Goal: Information Seeking & Learning: Learn about a topic

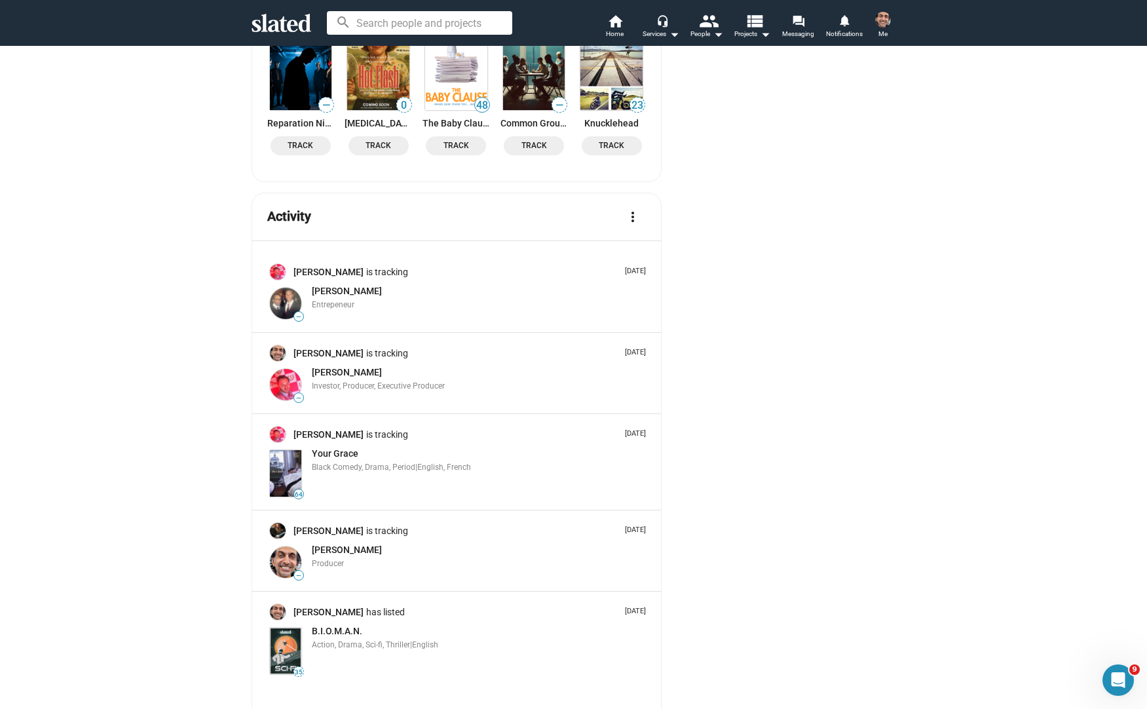
scroll to position [2249, 0]
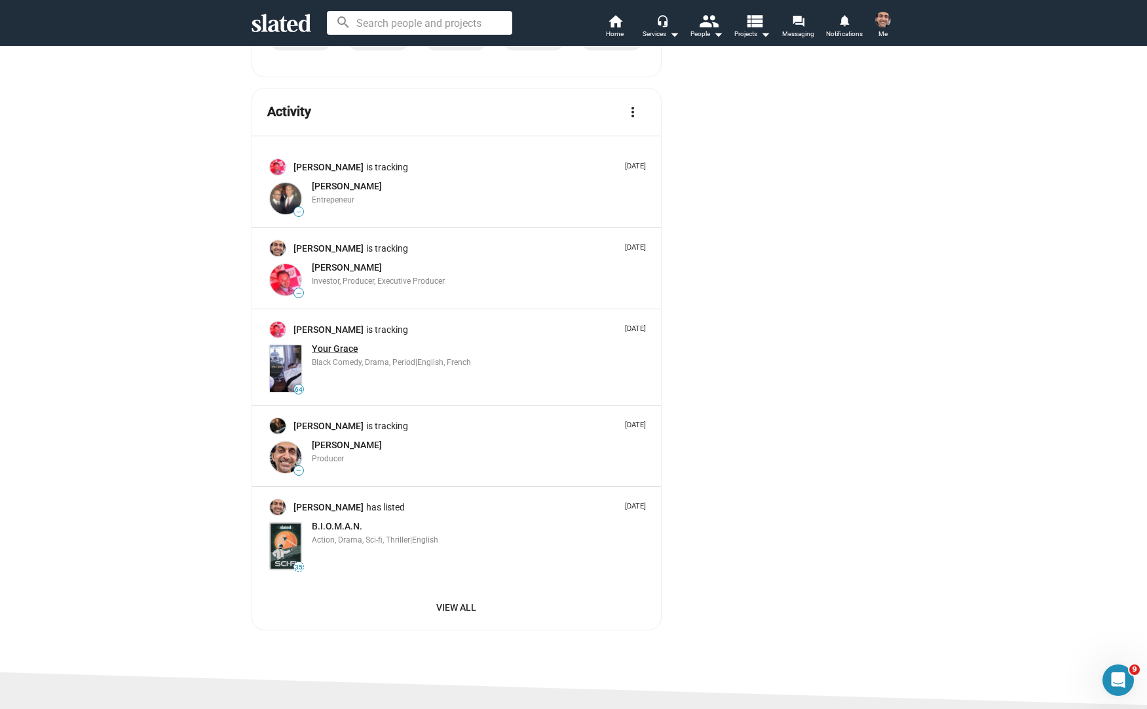
click at [326, 343] on span "Your Grace" at bounding box center [335, 348] width 47 height 10
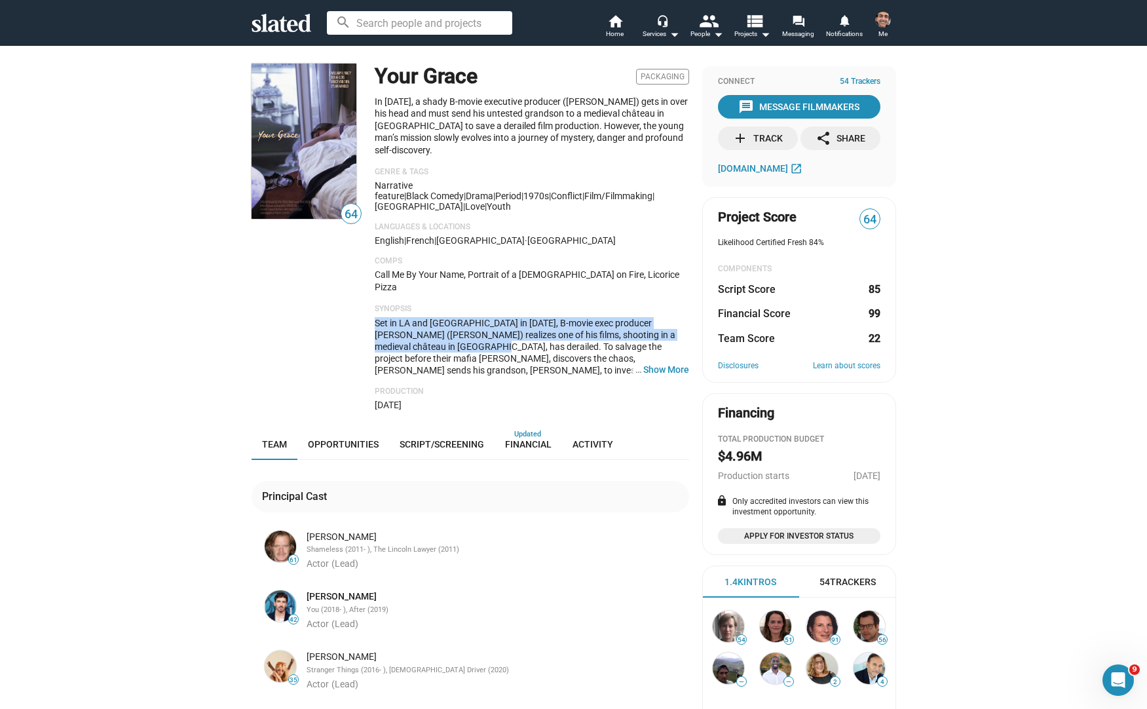
drag, startPoint x: 366, startPoint y: 284, endPoint x: 421, endPoint y: 307, distance: 60.2
click at [421, 307] on div "64 Your Grace Packaging In 1979, a shady B-movie executive producer (William H.…" at bounding box center [471, 237] width 438 height 347
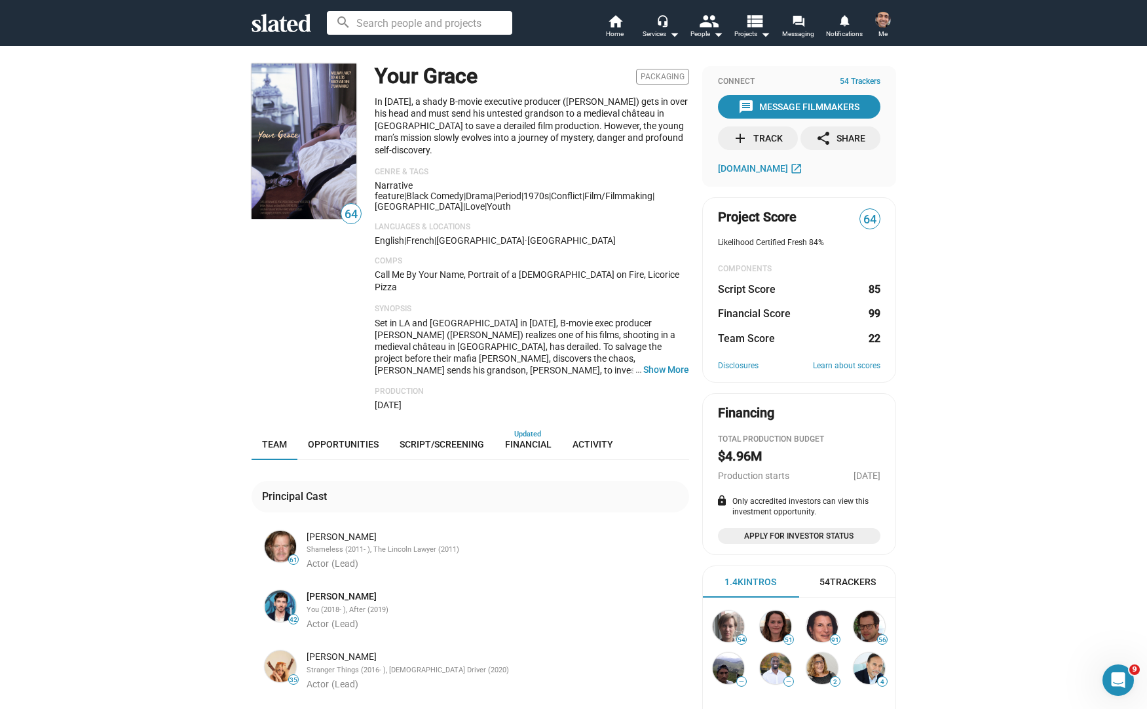
click at [423, 318] on span "Set in LA and France in 1979, B-movie exec producer Harold Atwood (William H. M…" at bounding box center [531, 411] width 313 height 187
click at [664, 364] on button "… Show More" at bounding box center [666, 370] width 46 height 12
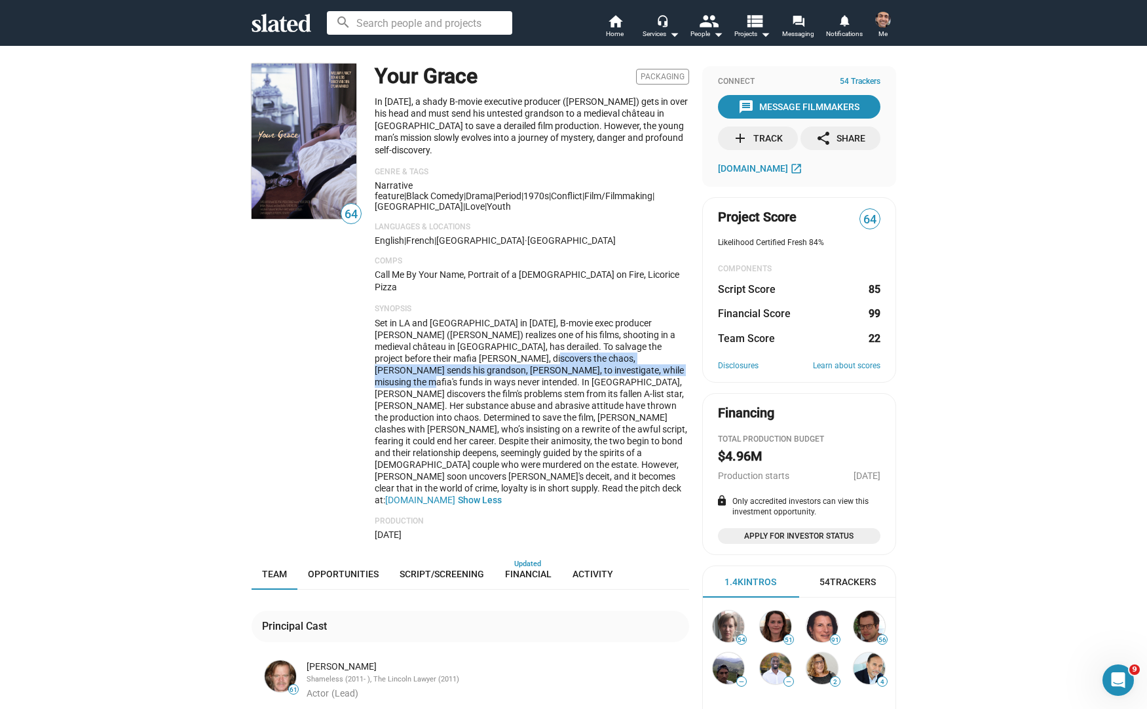
drag, startPoint x: 469, startPoint y: 324, endPoint x: 577, endPoint y: 337, distance: 108.3
click at [577, 337] on span "Set in LA and France in 1979, B-movie exec producer Harold Atwood (William H. M…" at bounding box center [531, 411] width 313 height 187
click at [580, 339] on span "Set in LA and France in 1979, B-movie exec producer Harold Atwood (William H. M…" at bounding box center [531, 411] width 313 height 187
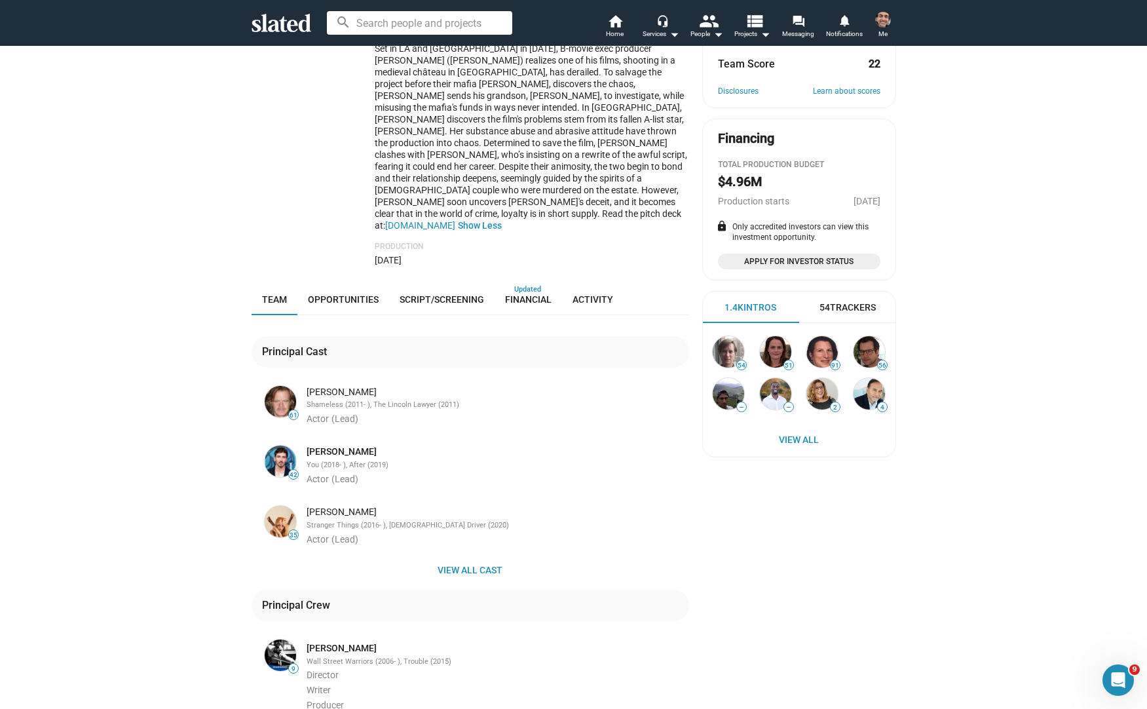
scroll to position [200, 0]
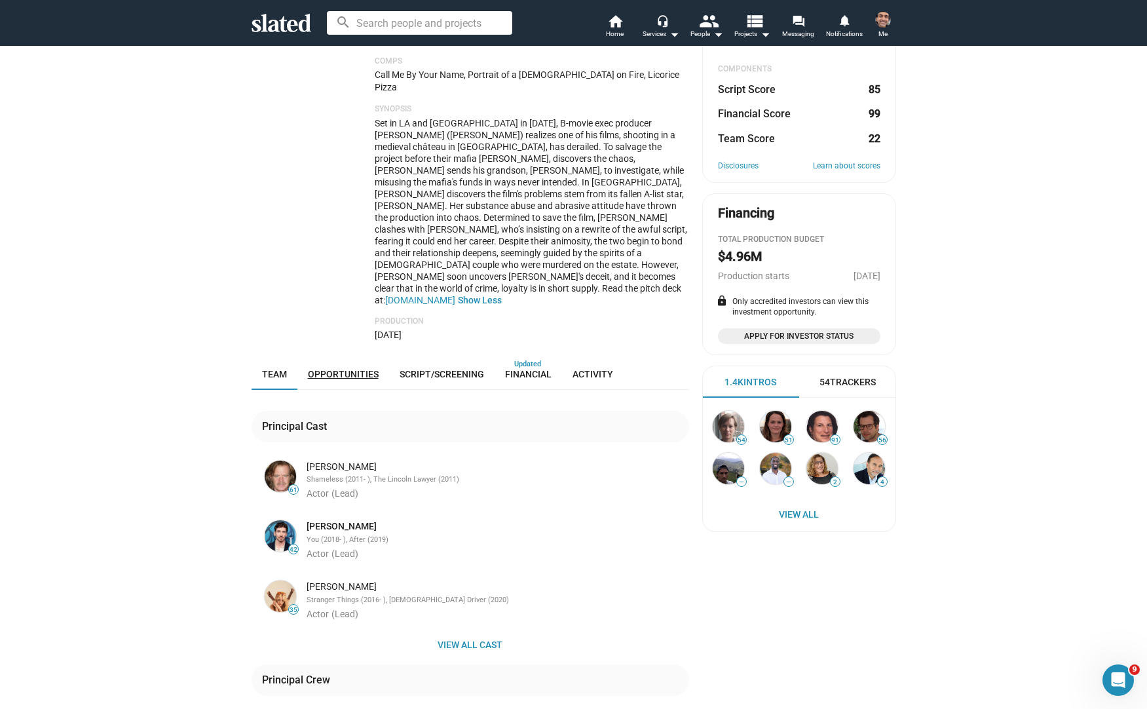
click at [340, 369] on span "Opportunities" at bounding box center [343, 374] width 71 height 10
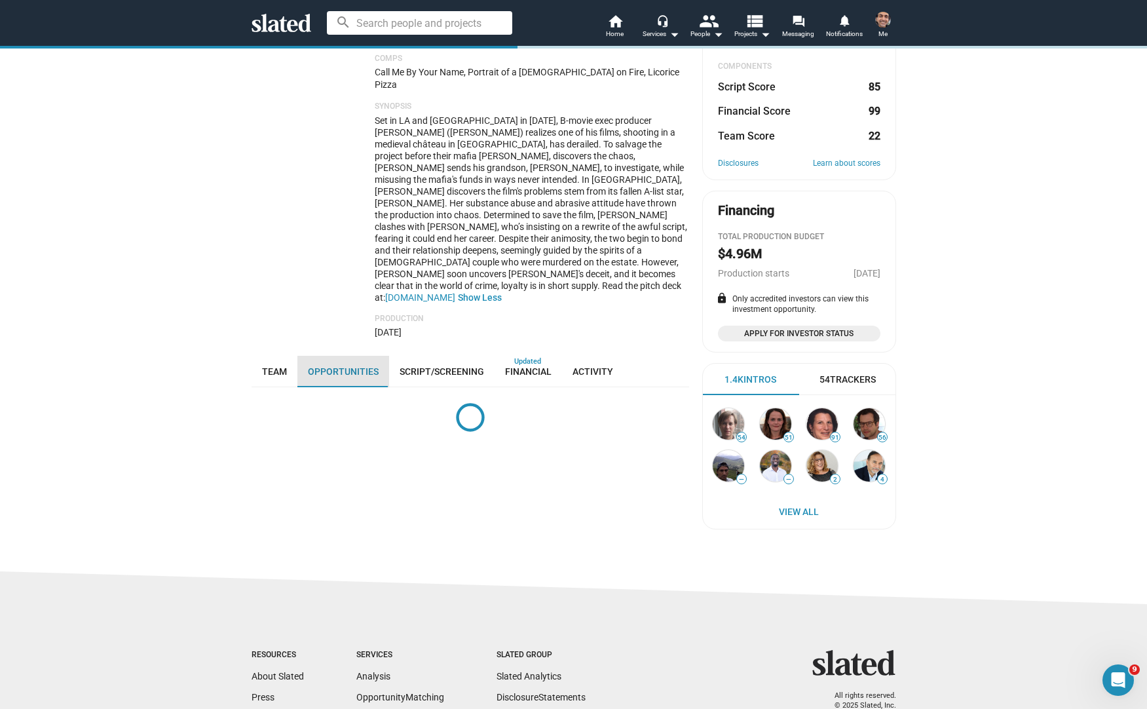
scroll to position [337, 0]
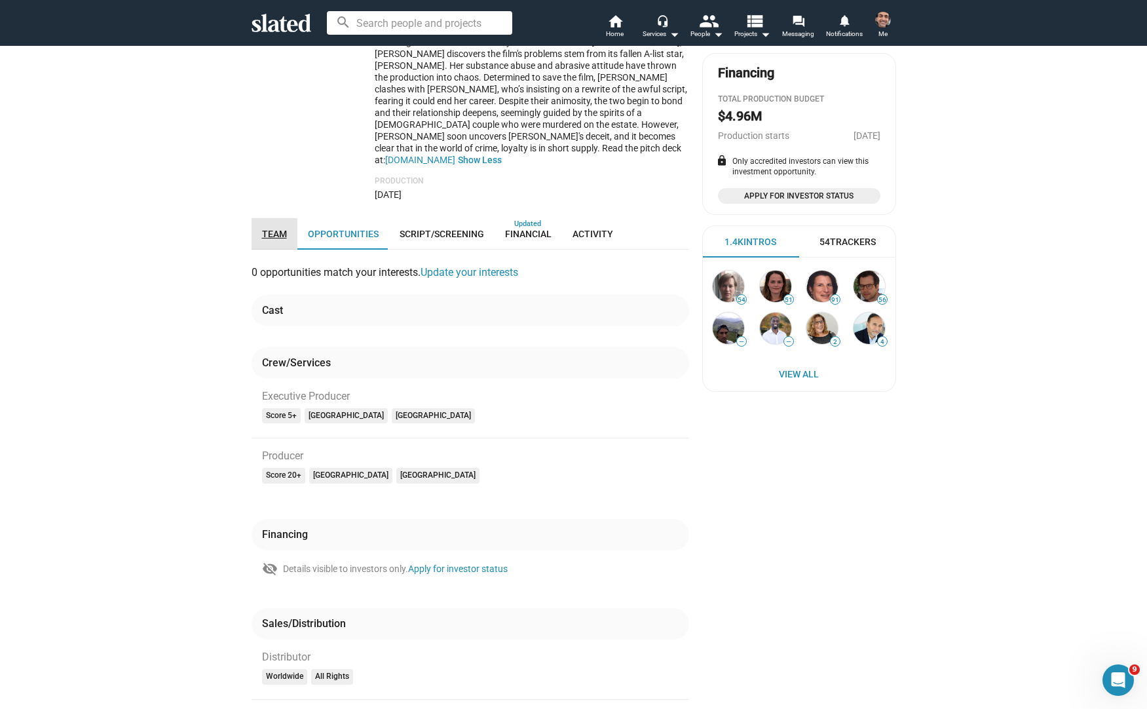
click at [268, 229] on span "Team" at bounding box center [274, 234] width 25 height 10
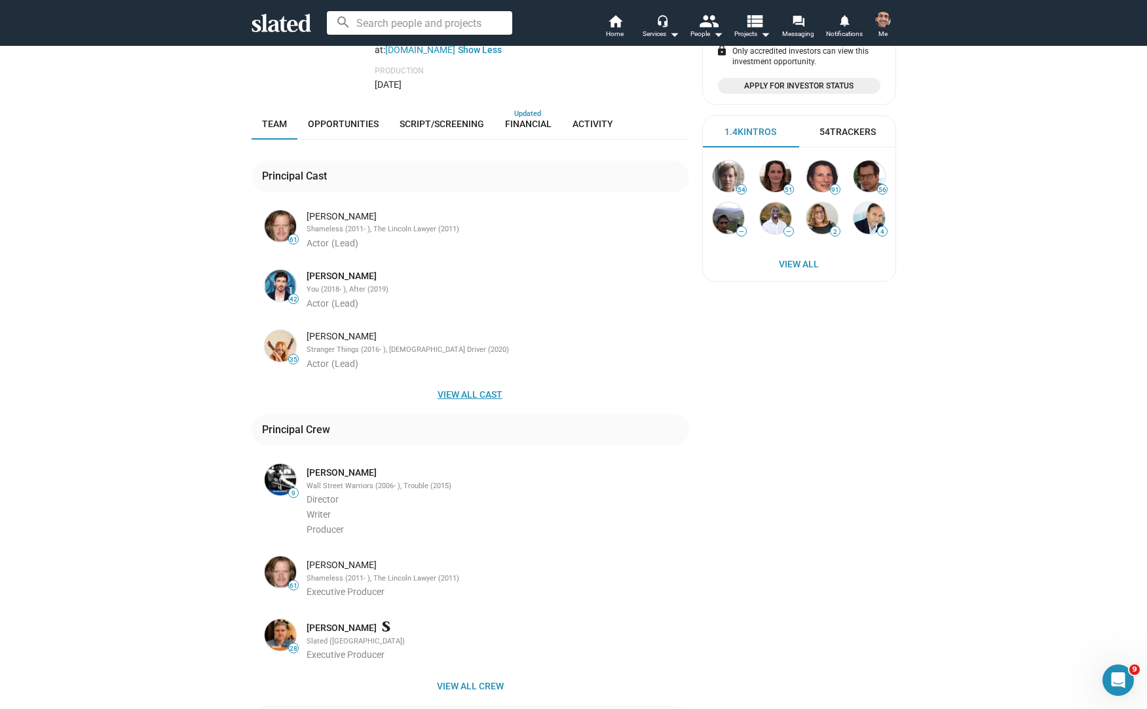
scroll to position [454, 0]
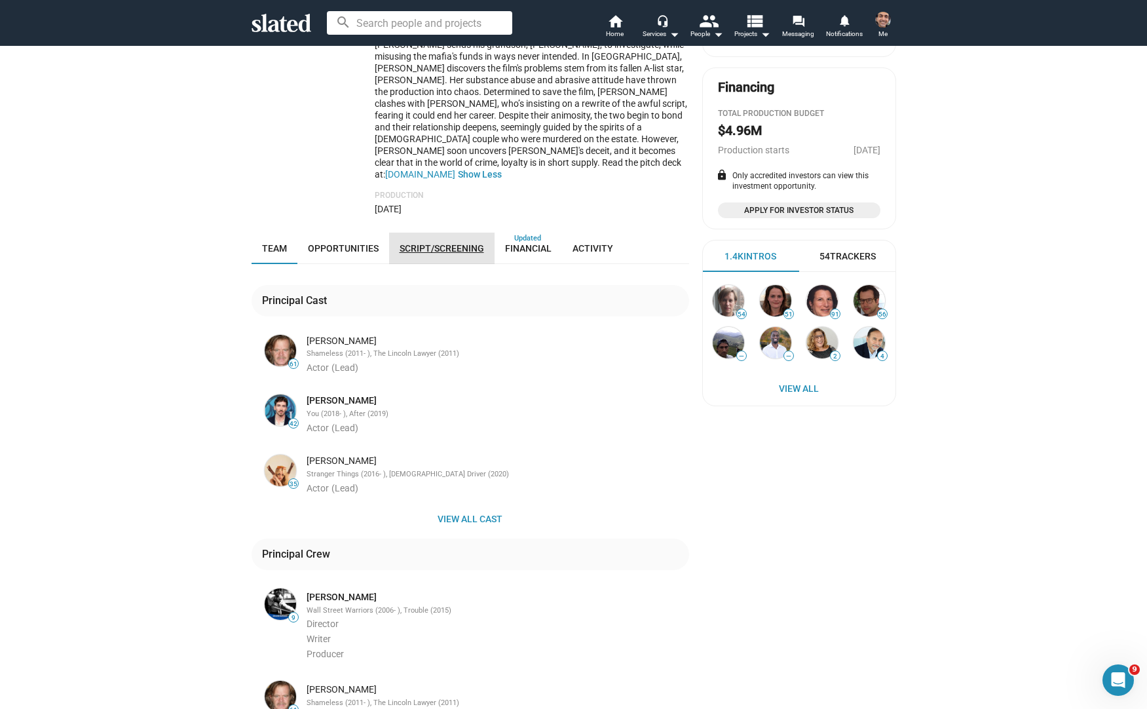
click at [436, 233] on link "Script/Screening" at bounding box center [441, 248] width 105 height 31
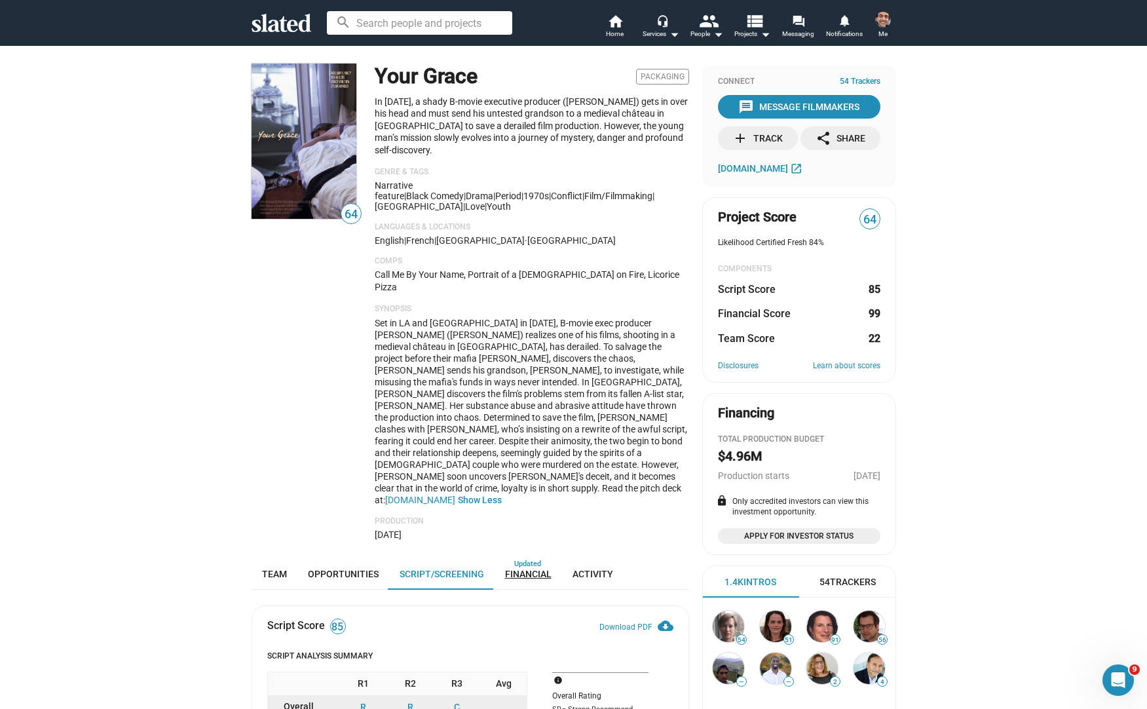
click at [514, 569] on span "Financial" at bounding box center [528, 574] width 47 height 10
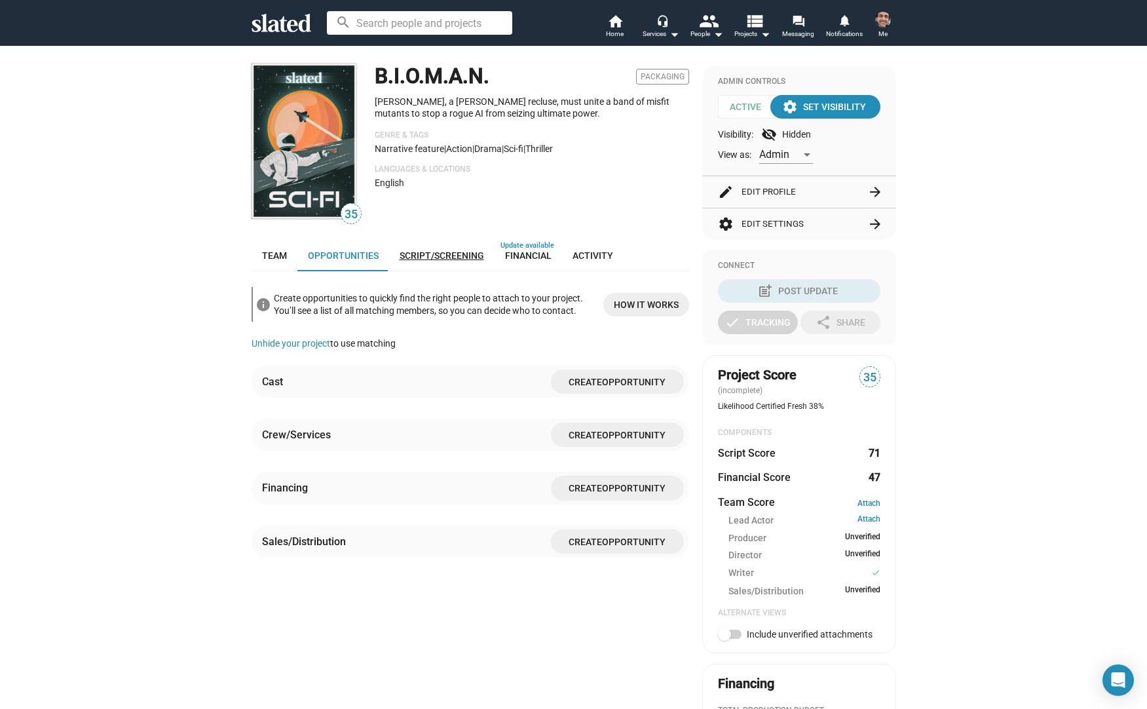
click at [443, 255] on span "Script/Screening" at bounding box center [442, 255] width 85 height 10
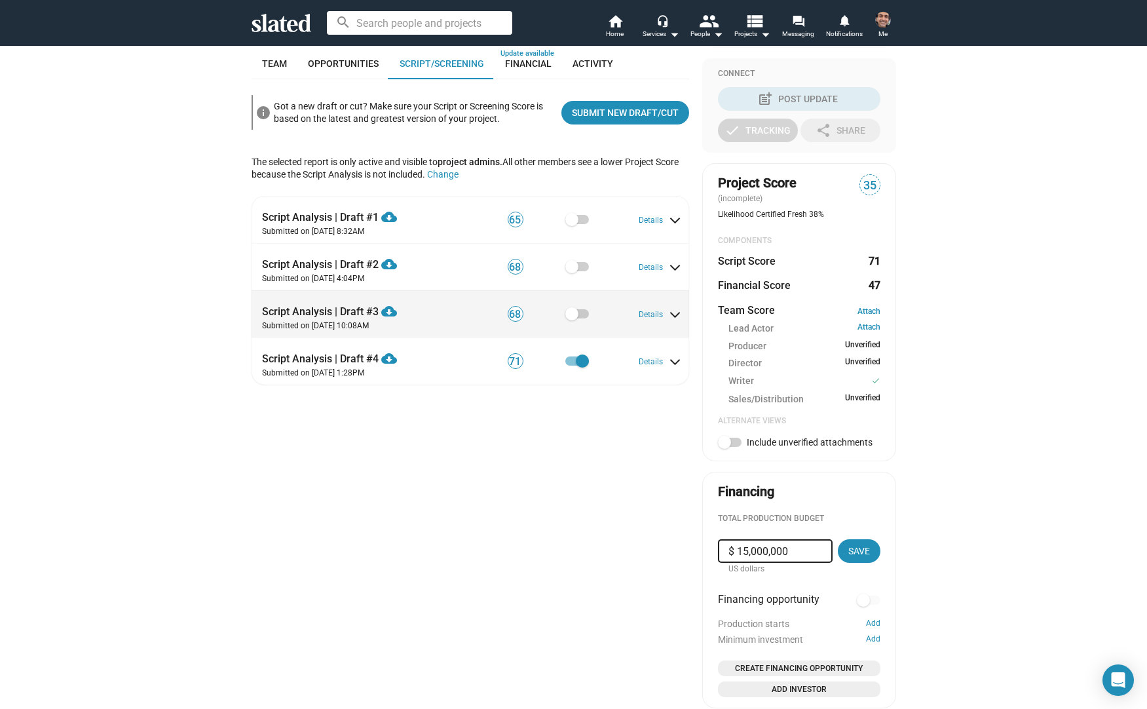
scroll to position [195, 0]
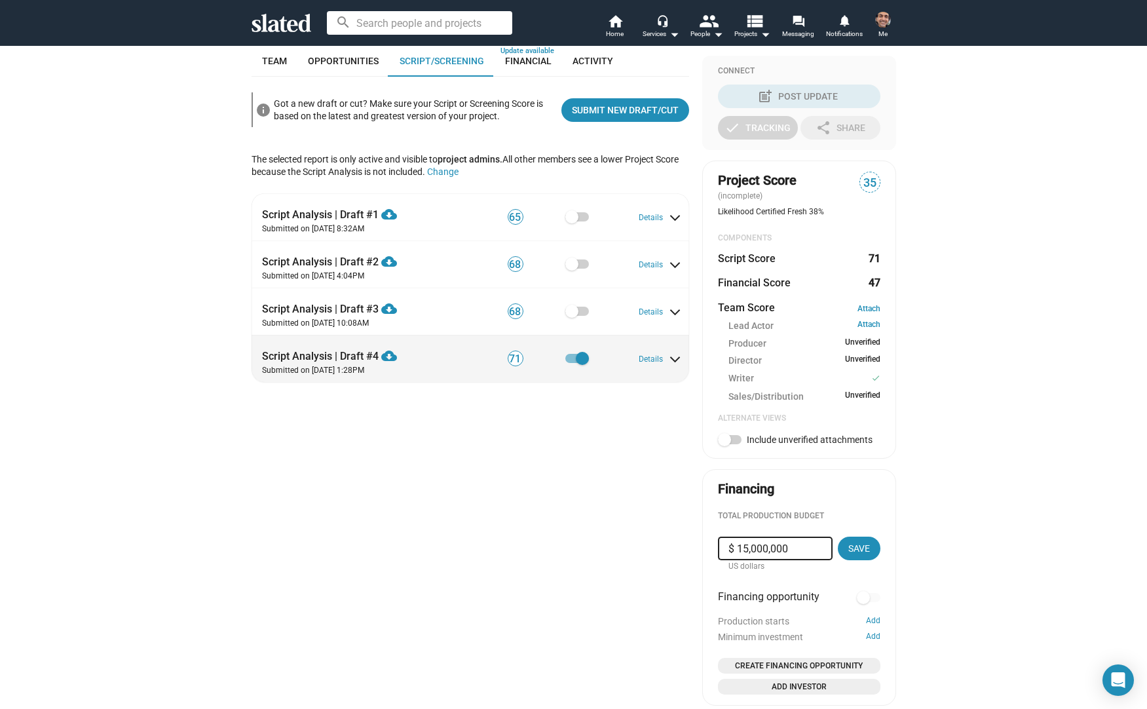
click at [679, 357] on mat-expansion-panel-header "Script Analysis | Draft #4 cloud_download Download PDF Submitted on [DATE] 1:28…" at bounding box center [471, 358] width 438 height 47
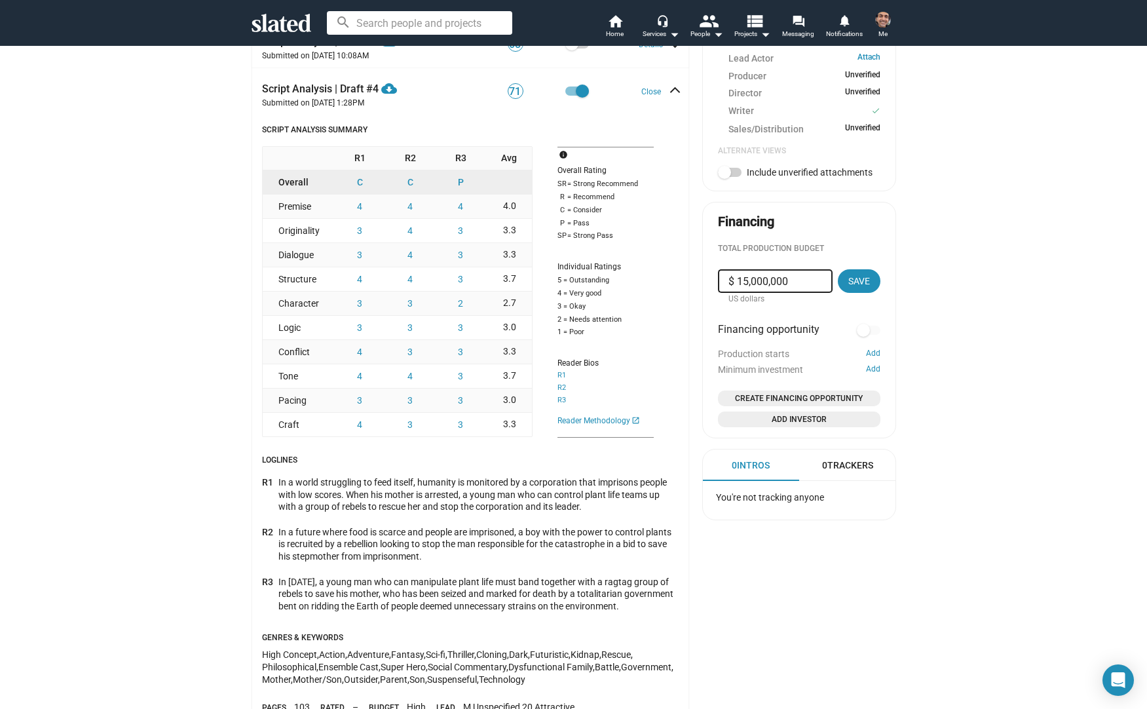
scroll to position [460, 0]
